Goal: Navigation & Orientation: Find specific page/section

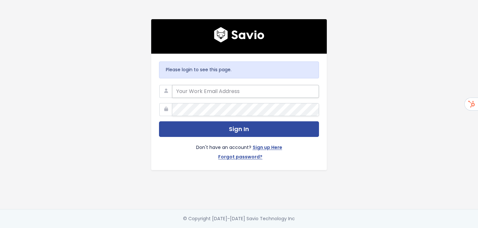
click at [228, 91] on input "email" at bounding box center [245, 91] width 147 height 13
type input "lilly.cross@cubiko.com.au"
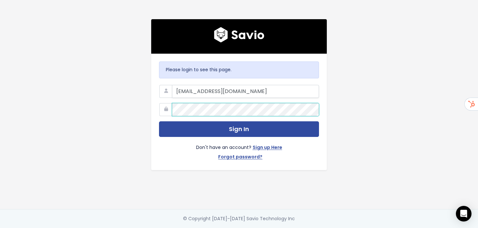
click at [159, 121] on button "Sign In" at bounding box center [239, 129] width 160 height 16
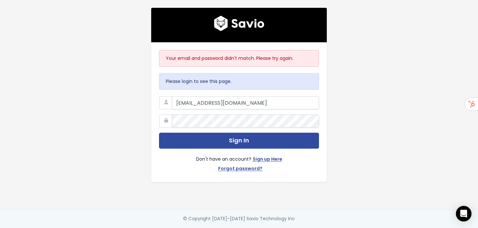
type input "[EMAIL_ADDRESS][DOMAIN_NAME]"
click at [159, 133] on button "Sign In" at bounding box center [239, 141] width 160 height 16
